Goal: Transaction & Acquisition: Purchase product/service

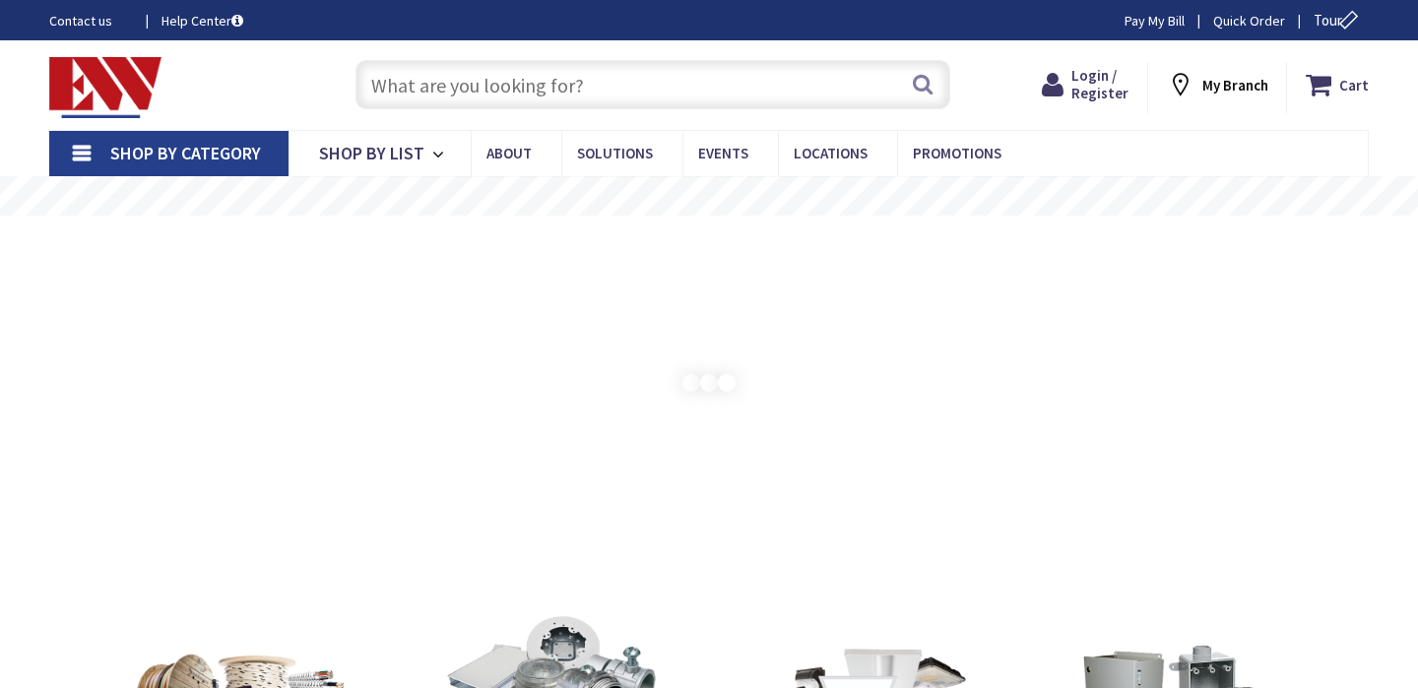
click at [771, 94] on input "text" at bounding box center [653, 84] width 595 height 49
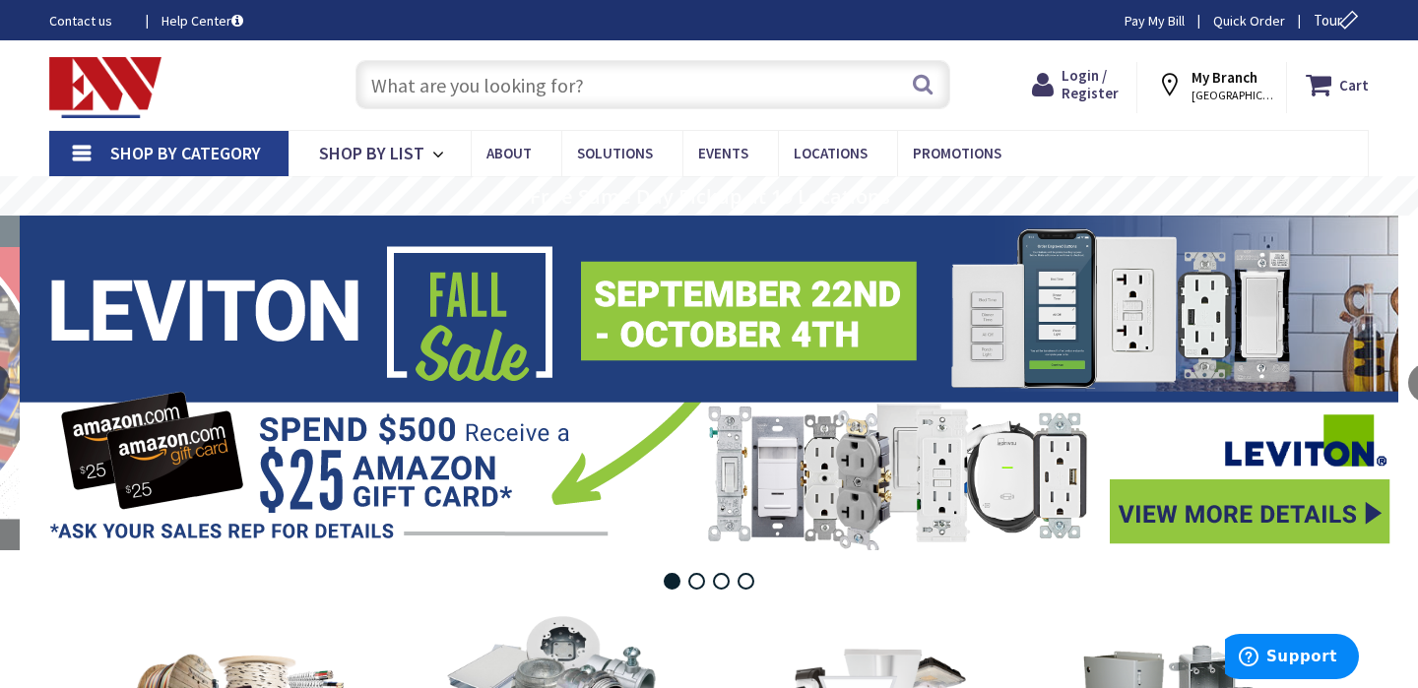
click at [771, 94] on input "text" at bounding box center [653, 84] width 595 height 49
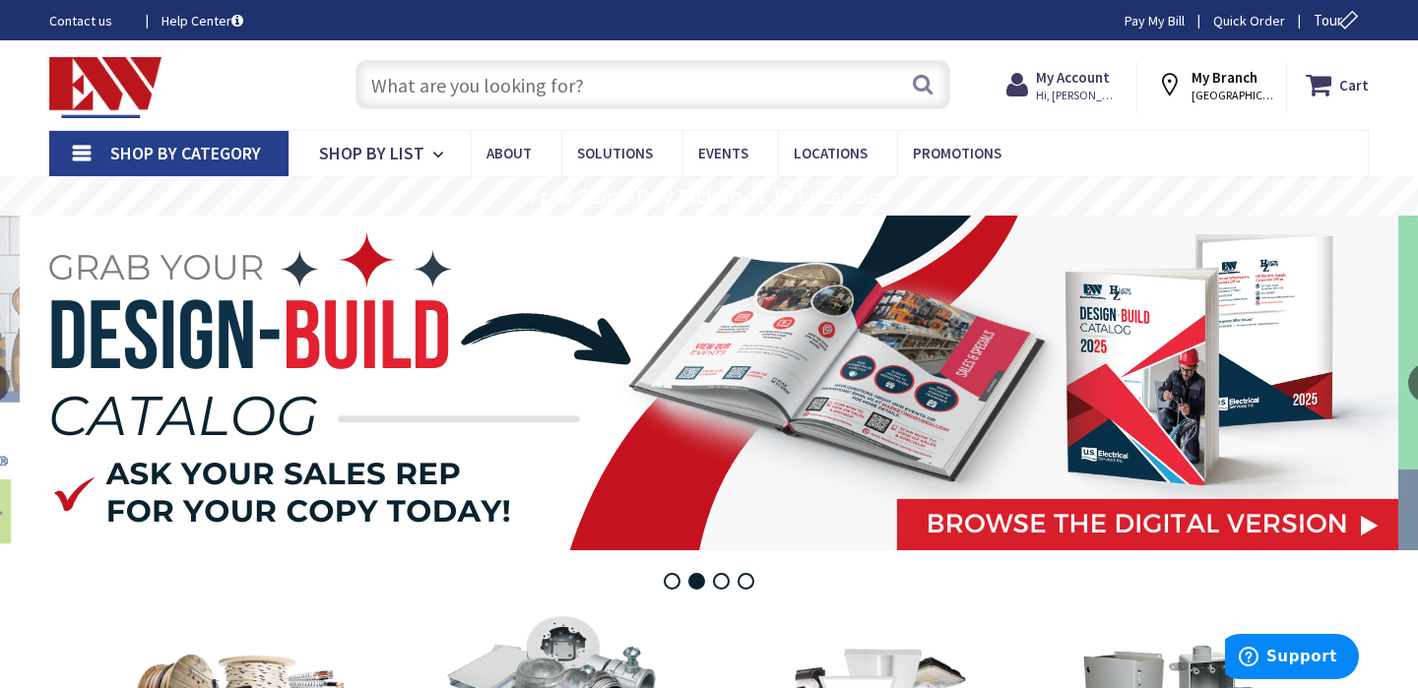
click at [707, 99] on input "text" at bounding box center [653, 84] width 595 height 49
paste input "Lithonia Lighting Single-Sided LED Exit Sign, Thermoplastic Construction, Switc…"
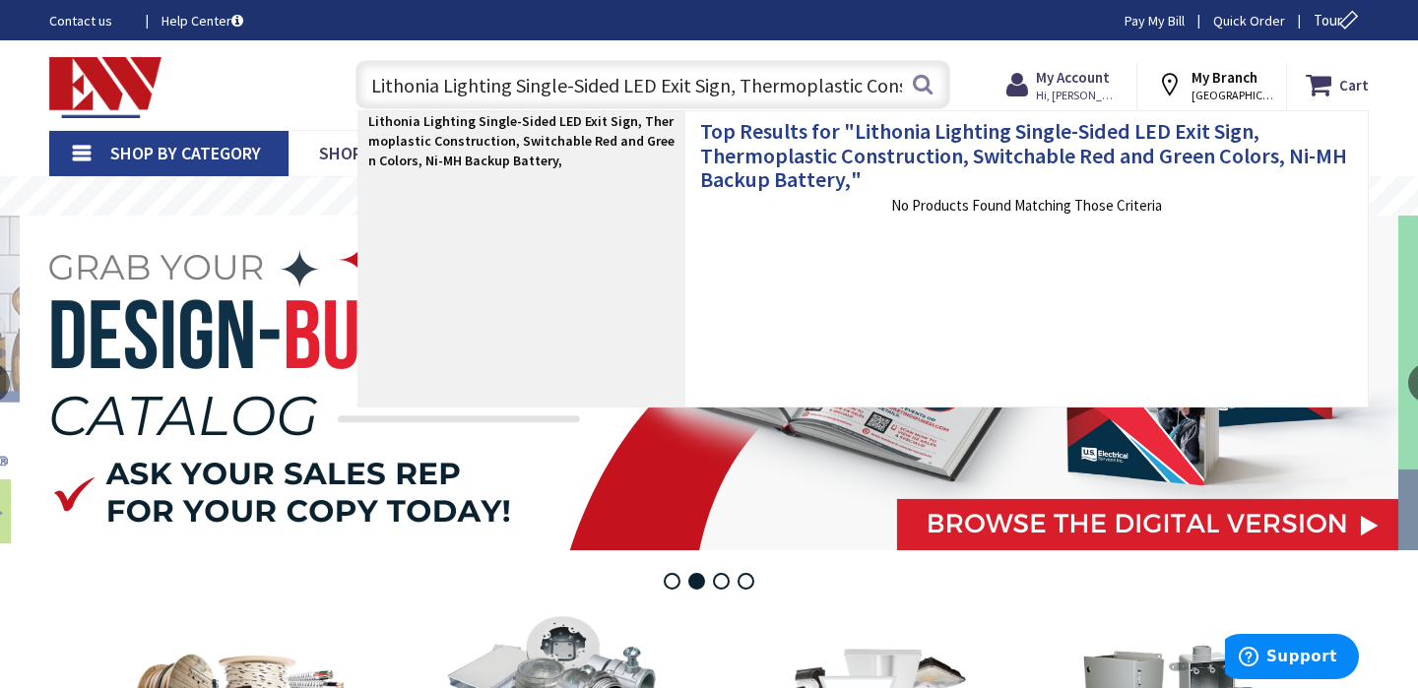
scroll to position [0, 29]
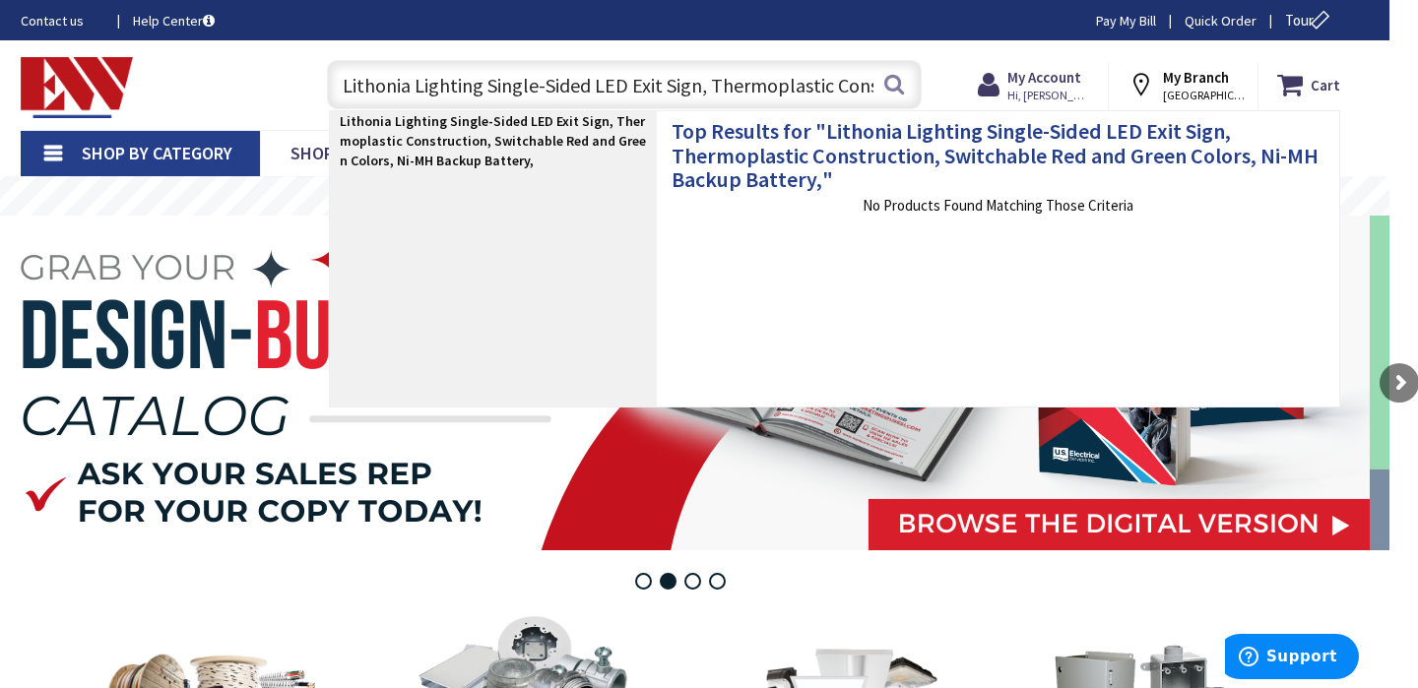
drag, startPoint x: 417, startPoint y: 81, endPoint x: 306, endPoint y: 79, distance: 110.3
click at [306, 79] on div "Lithonia Lighting Single-Sided LED Exit Sign, Thermoplastic Construction, Switc…" at bounding box center [619, 83] width 634 height 63
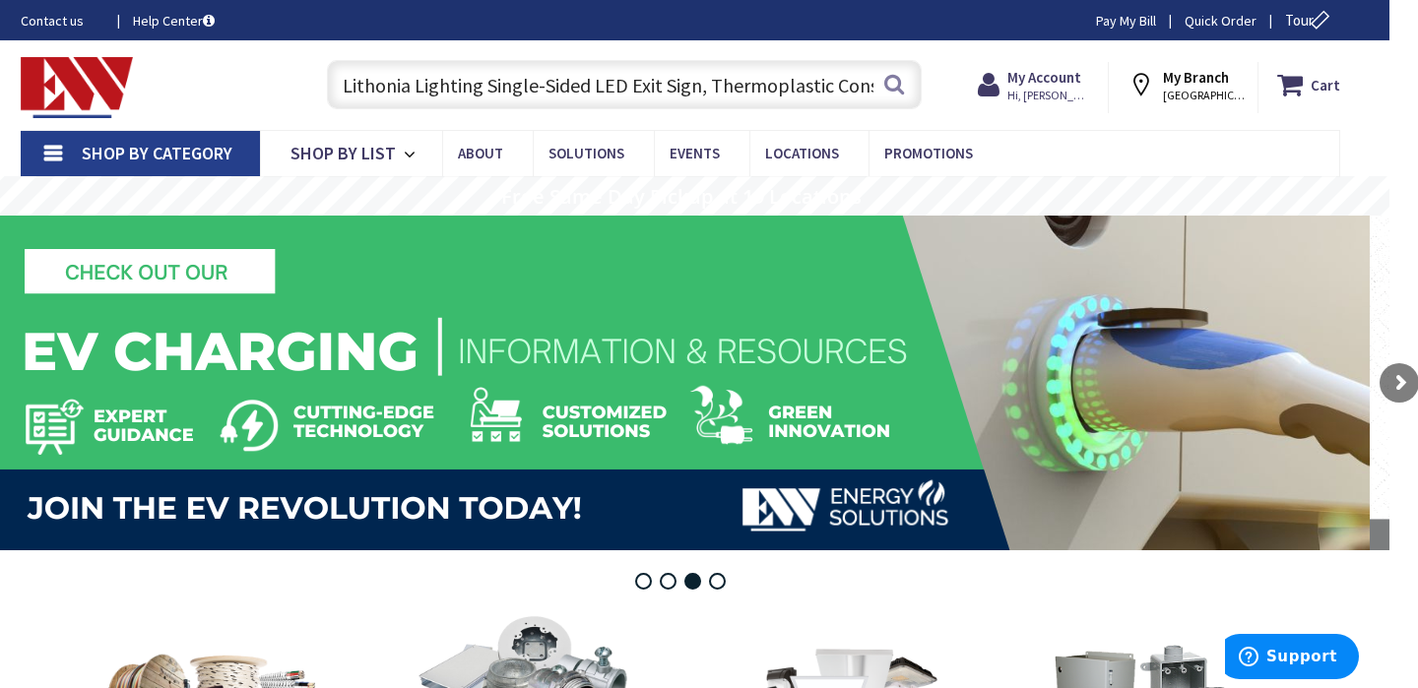
drag, startPoint x: 454, startPoint y: 76, endPoint x: 228, endPoint y: 111, distance: 229.3
click at [228, 111] on div "Toggle Nav Lithonia Lighting Single-Sided LED Exit Sign, Thermoplastic Construc…" at bounding box center [680, 85] width 1349 height 66
drag, startPoint x: 490, startPoint y: 87, endPoint x: 597, endPoint y: 86, distance: 107.4
click at [597, 86] on input "Lithonia Lighting Single-Sided LED Exit Sign, Thermoplastic Construction, Switc…" at bounding box center [624, 84] width 595 height 49
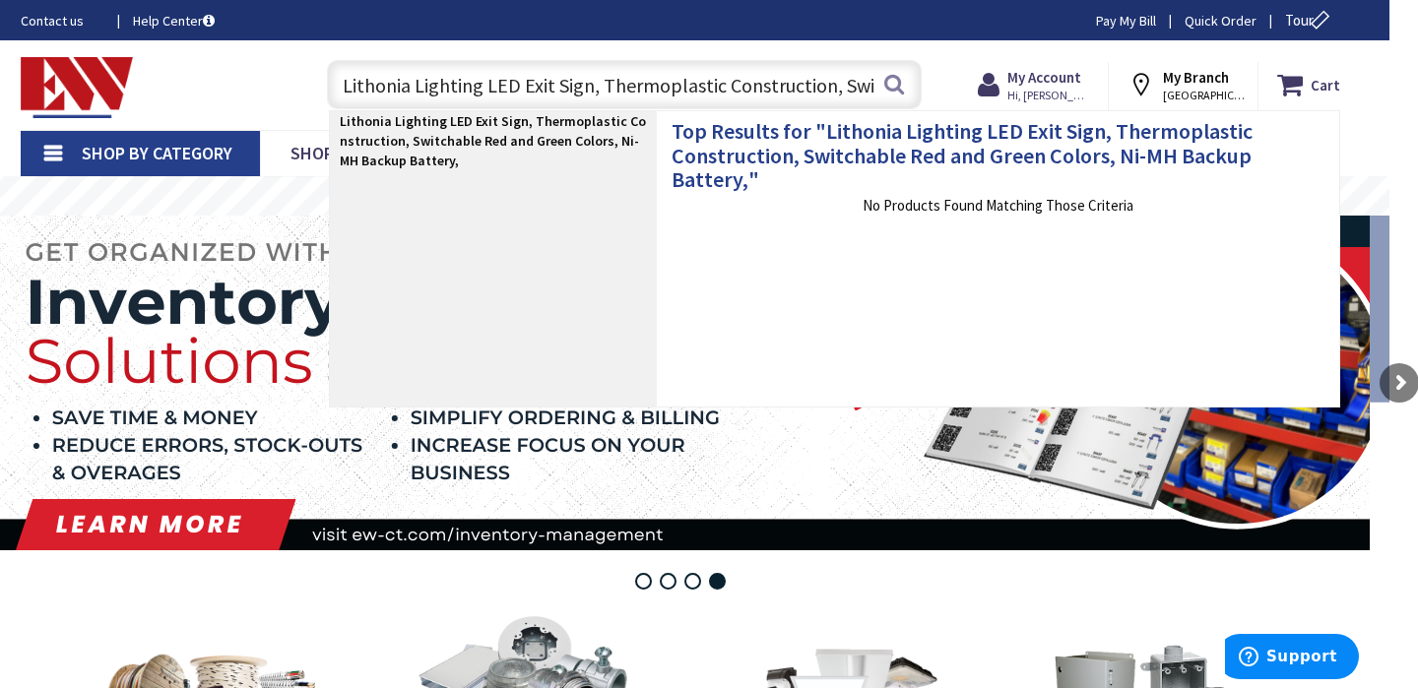
drag, startPoint x: 591, startPoint y: 89, endPoint x: 1061, endPoint y: 105, distance: 470.1
click at [1061, 105] on div "Toggle Nav Lithonia Lighting LED Exit Sign, Thermoplastic Construction, Switcha…" at bounding box center [680, 85] width 1349 height 66
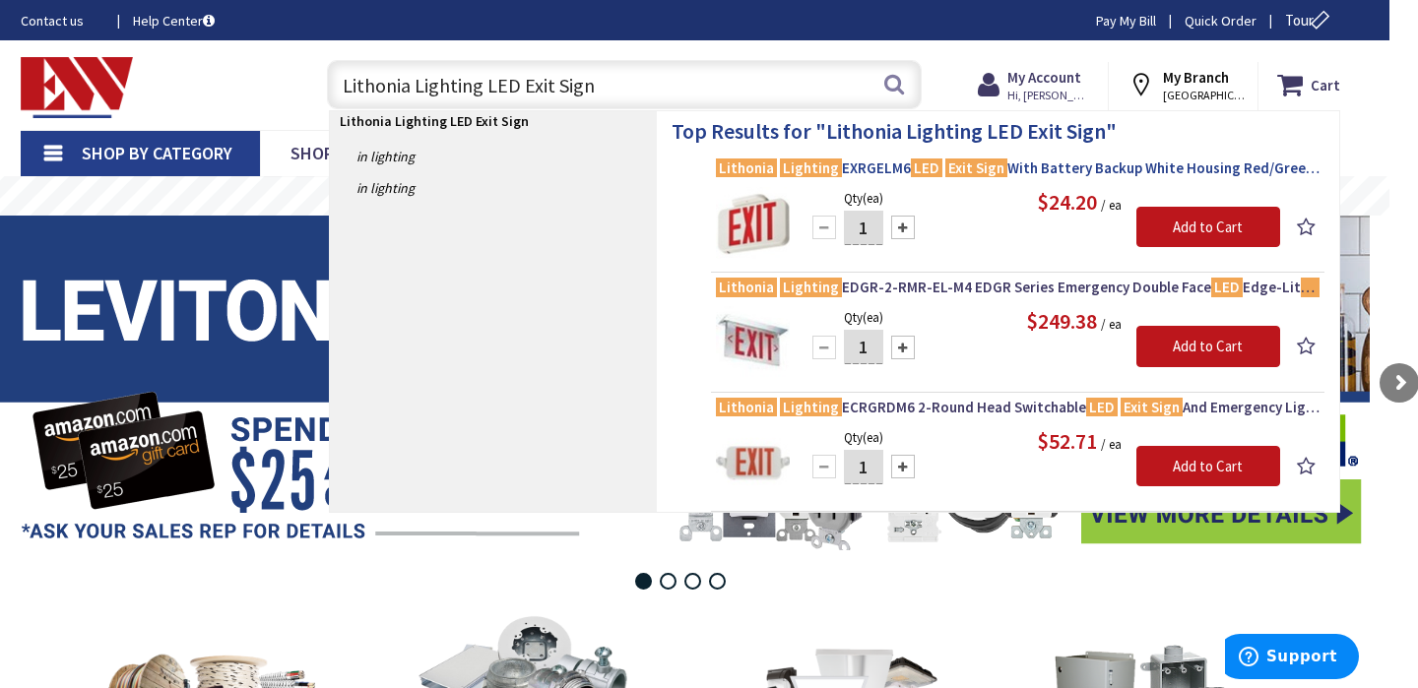
type input "Lithonia Lighting LED Exit Sign"
click at [1027, 169] on span "Lithonia Lighting EXRGELM6 LED Exit Sign With Battery Backup White Housing Red/…" at bounding box center [1018, 169] width 604 height 20
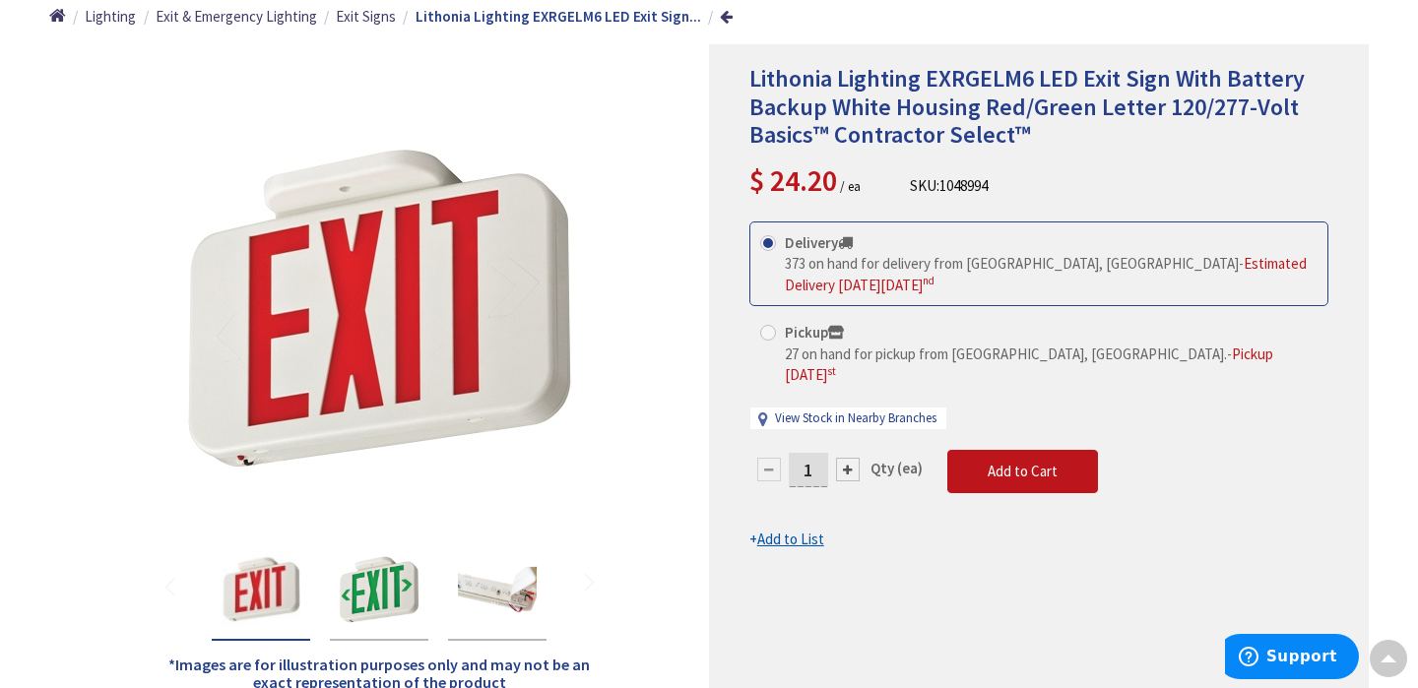
scroll to position [238, 0]
